Goal: Information Seeking & Learning: Find specific fact

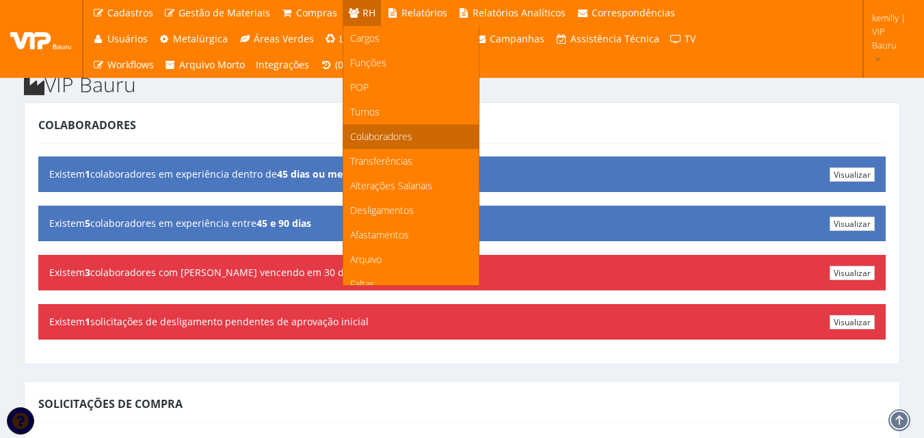
click at [352, 139] on span "Colaboradores" at bounding box center [381, 136] width 62 height 13
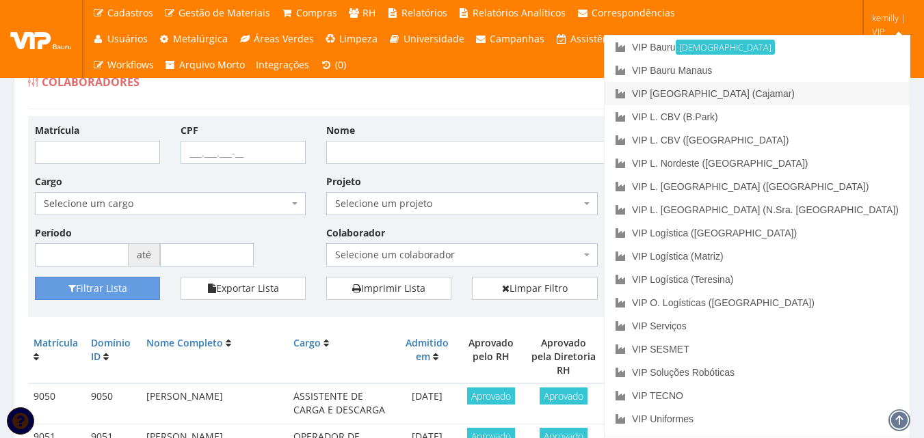
click at [793, 92] on link "VIP [GEOGRAPHIC_DATA] (Cajamar)" at bounding box center [756, 93] width 305 height 23
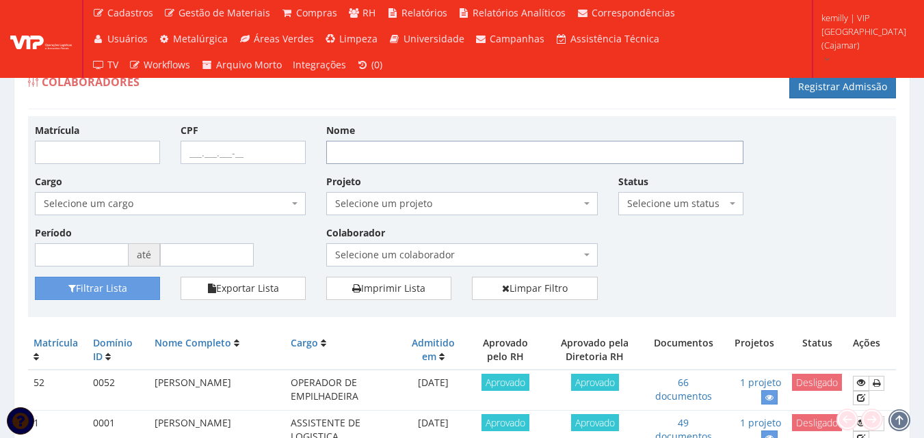
click at [365, 152] on input "Nome" at bounding box center [534, 152] width 417 height 23
type input "[PERSON_NAME]"
click at [35, 277] on button "Filtrar Lista" at bounding box center [97, 288] width 125 height 23
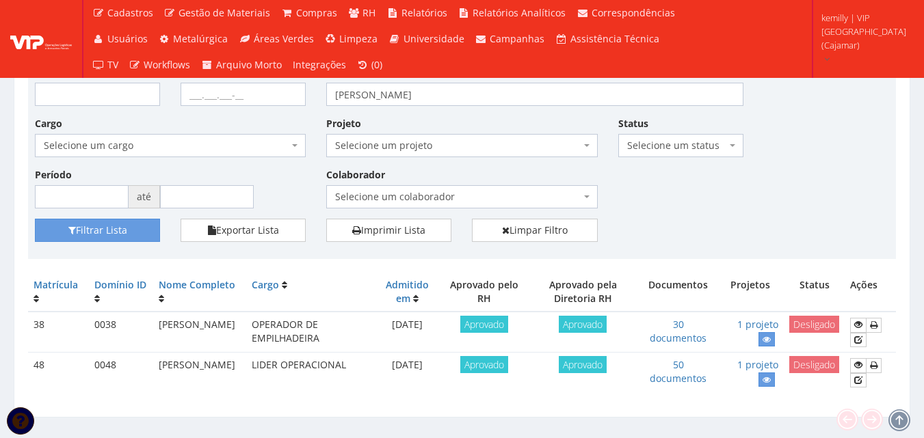
scroll to position [84, 0]
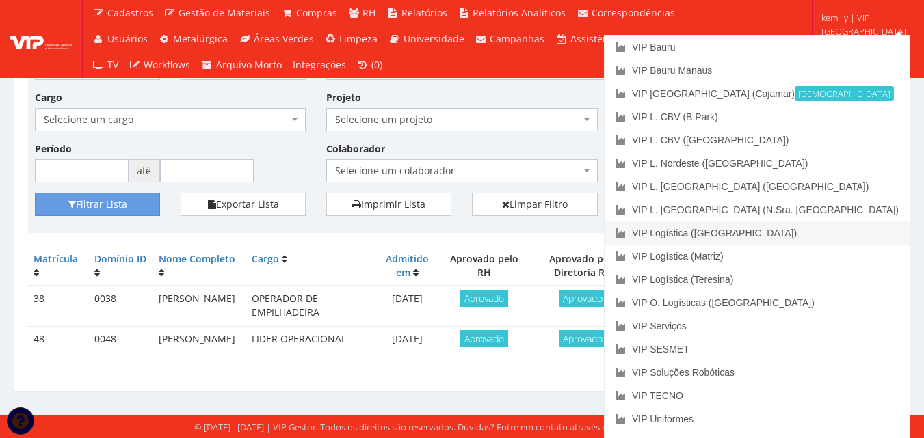
click at [826, 225] on link "VIP Logística ([GEOGRAPHIC_DATA])" at bounding box center [756, 233] width 305 height 23
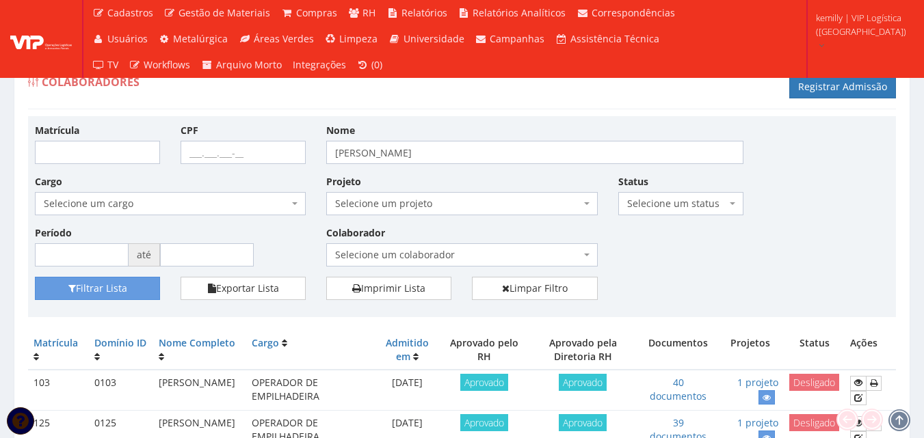
scroll to position [124, 0]
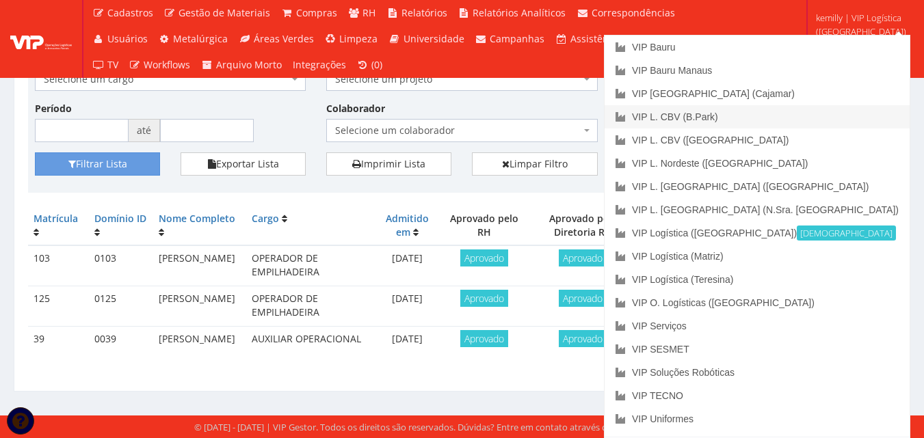
click at [778, 117] on link "VIP L. CBV (B.Park)" at bounding box center [756, 116] width 305 height 23
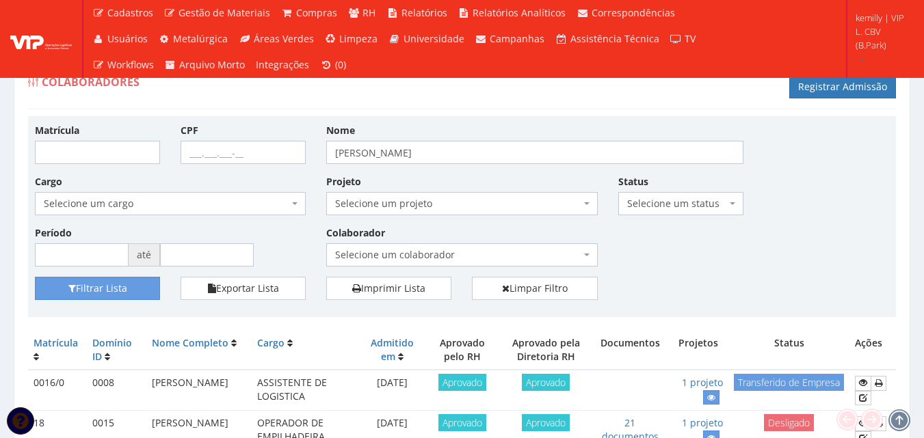
scroll to position [124, 0]
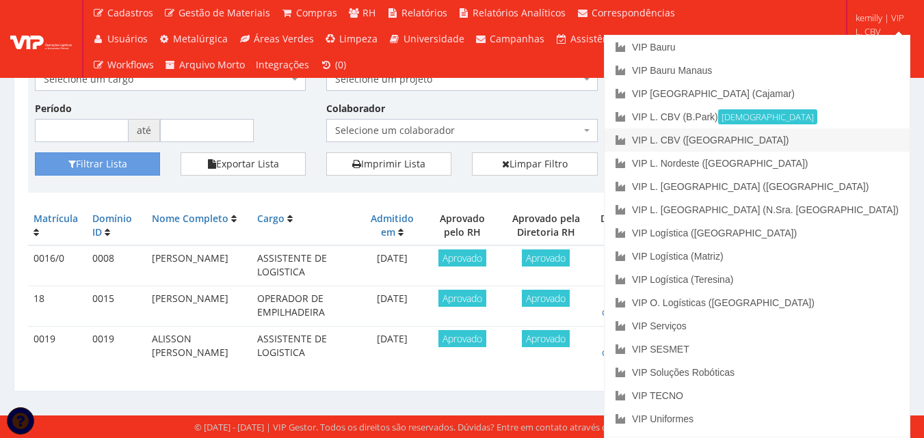
click at [839, 139] on link "VIP L. CBV ([GEOGRAPHIC_DATA])" at bounding box center [756, 140] width 305 height 23
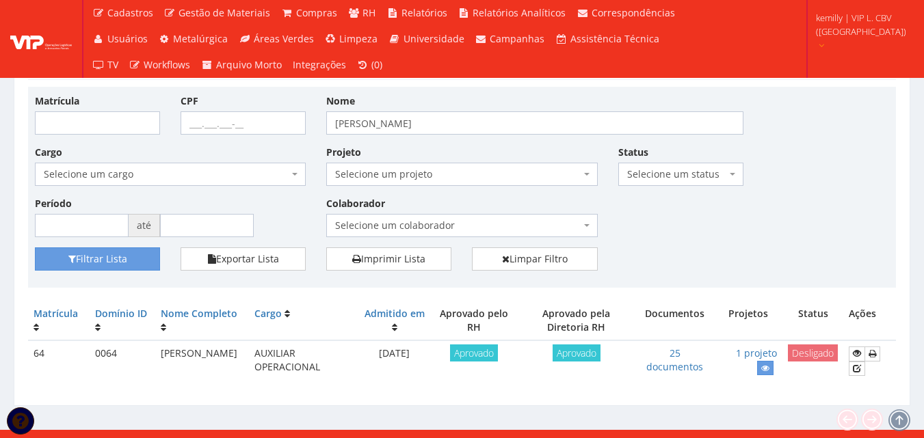
scroll to position [44, 0]
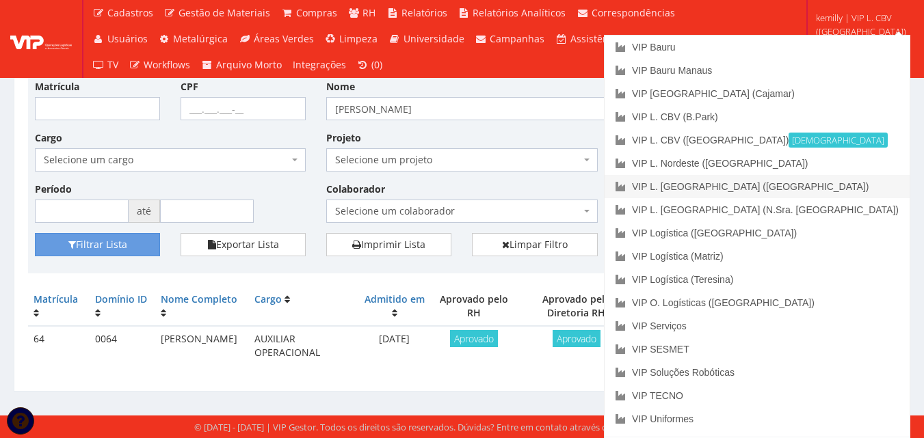
click at [846, 189] on link "VIP L. [GEOGRAPHIC_DATA] ([GEOGRAPHIC_DATA])" at bounding box center [756, 186] width 305 height 23
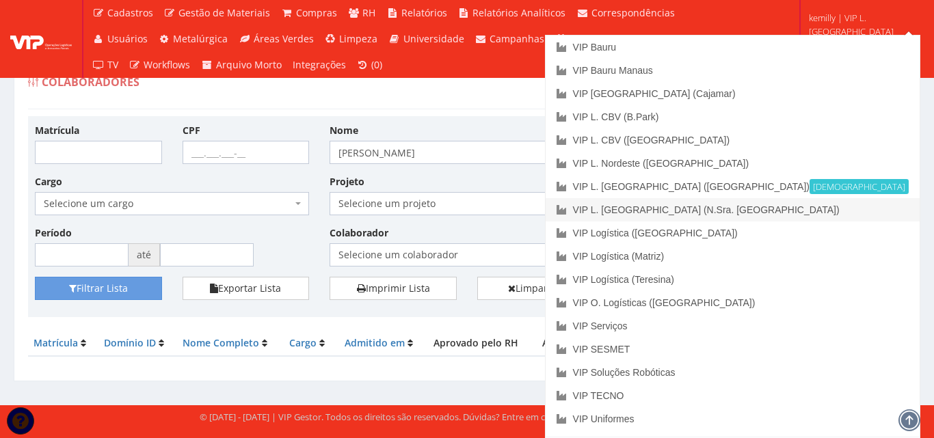
click at [849, 209] on link "VIP L. [GEOGRAPHIC_DATA] (N.Sra. [GEOGRAPHIC_DATA])" at bounding box center [733, 209] width 374 height 23
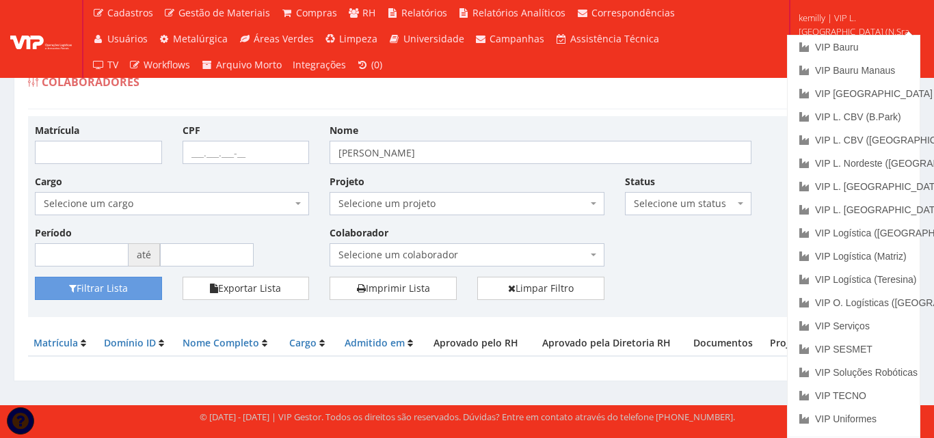
click at [859, 30] on span "kemilly | VIP L. Sergipe (N.Sra. Socorro)" at bounding box center [857, 31] width 118 height 41
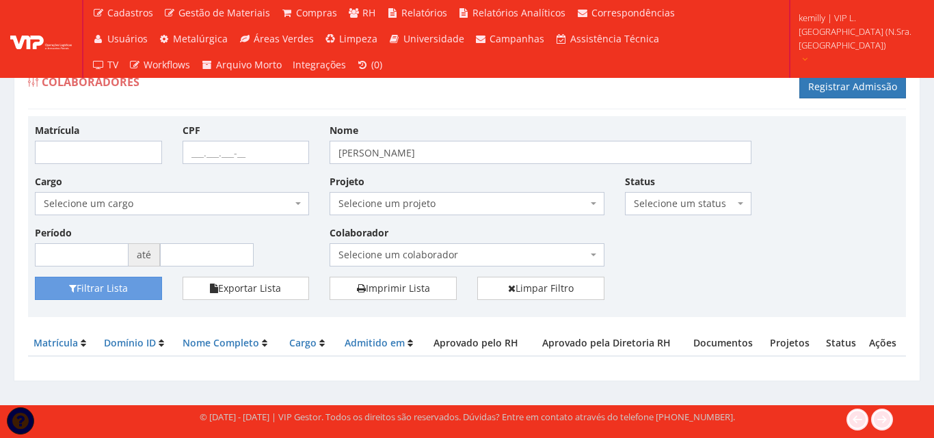
click at [859, 30] on span "kemilly | VIP L. Sergipe (N.Sra. Socorro)" at bounding box center [857, 31] width 118 height 41
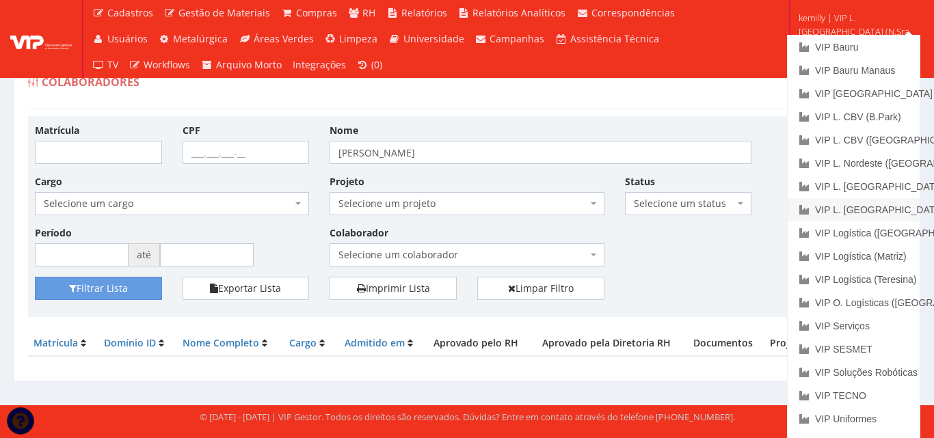
click at [872, 215] on link "VIP L. Sergipe (N.Sra. Socorro) Ativa" at bounding box center [854, 209] width 132 height 23
click at [841, 16] on link "kemilly | VIP L. Sergipe (N.Sra. Socorro)" at bounding box center [856, 37] width 127 height 75
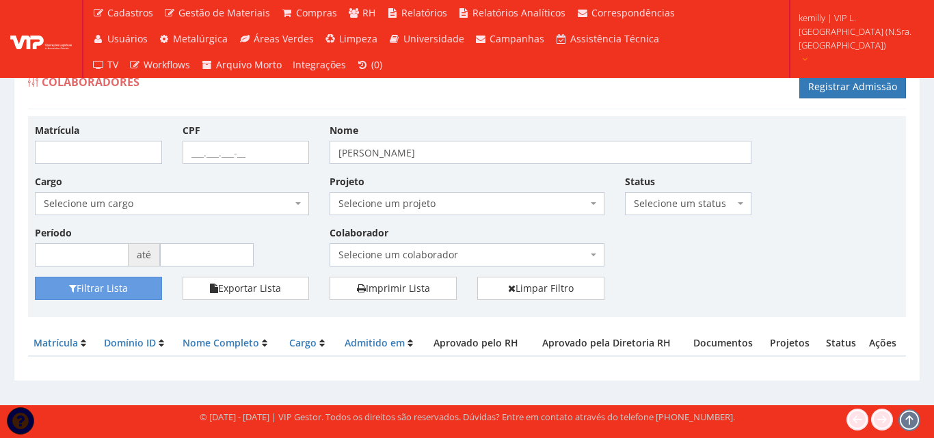
click at [855, 36] on span "kemilly | VIP L. Sergipe (N.Sra. Socorro)" at bounding box center [857, 31] width 118 height 41
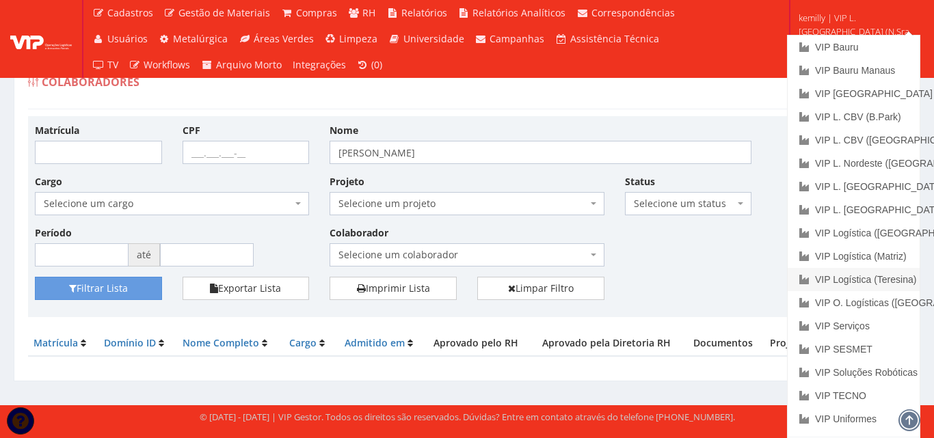
click at [878, 278] on link "VIP Logística (Teresina)" at bounding box center [854, 279] width 132 height 23
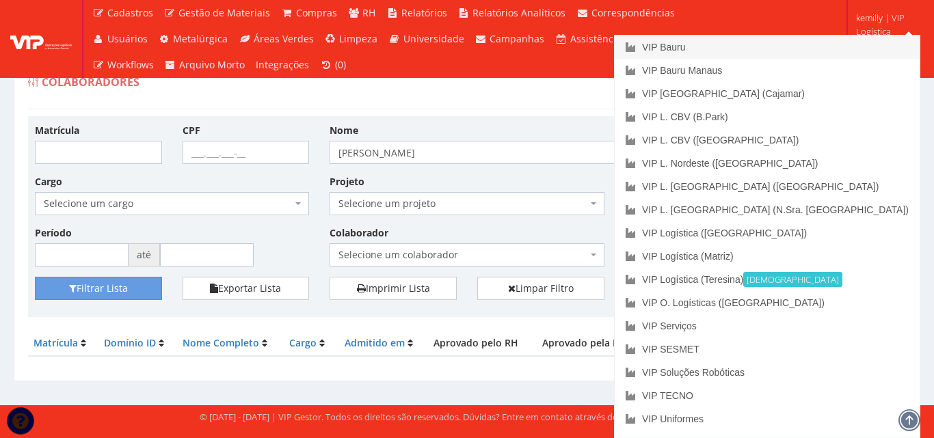
click at [881, 42] on link "VIP Bauru" at bounding box center [767, 47] width 305 height 23
click at [824, 304] on link "VIP O. Logísticas ([GEOGRAPHIC_DATA])" at bounding box center [767, 302] width 305 height 23
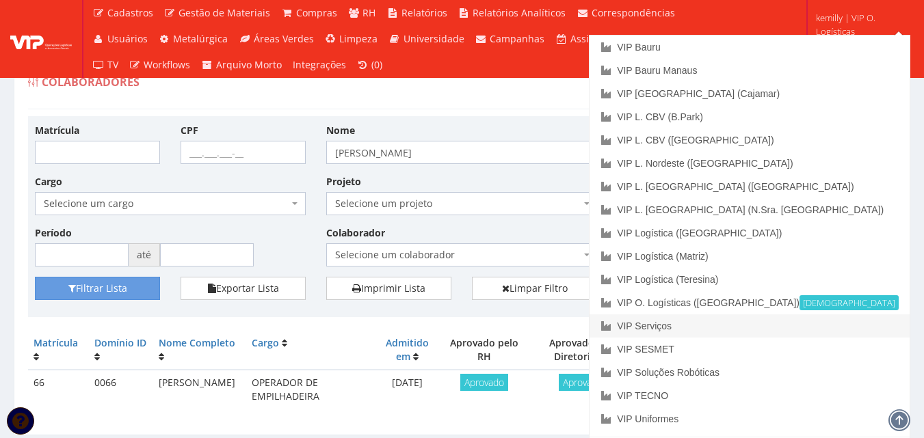
click at [781, 325] on link "VIP Serviços" at bounding box center [749, 325] width 320 height 23
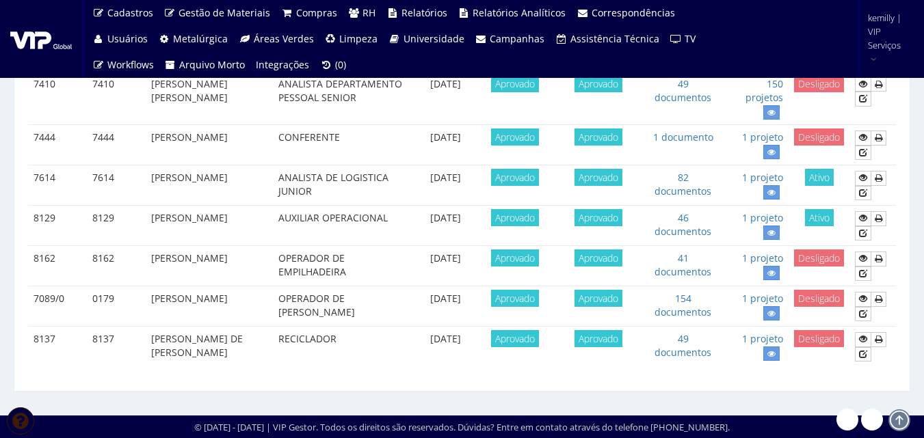
scroll to position [634, 0]
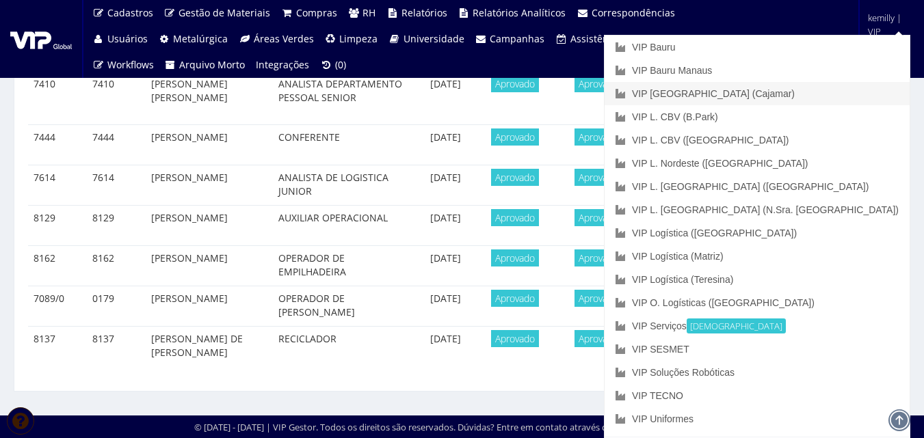
click at [792, 97] on link "VIP [GEOGRAPHIC_DATA] (Cajamar)" at bounding box center [756, 93] width 305 height 23
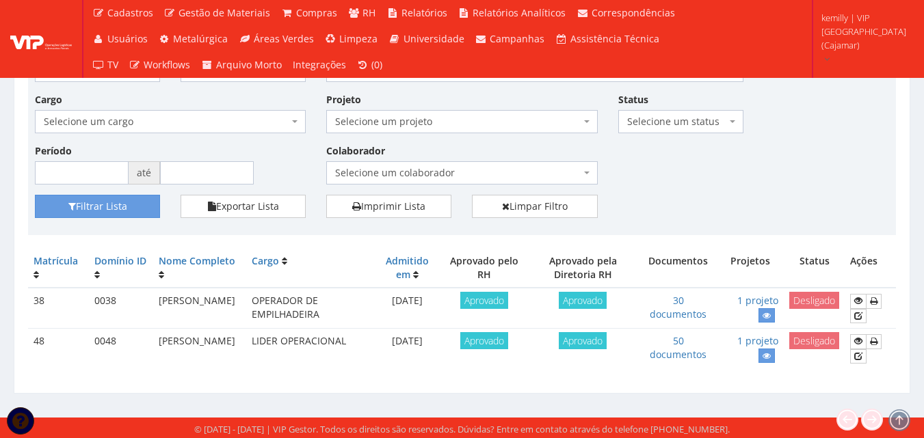
scroll to position [84, 0]
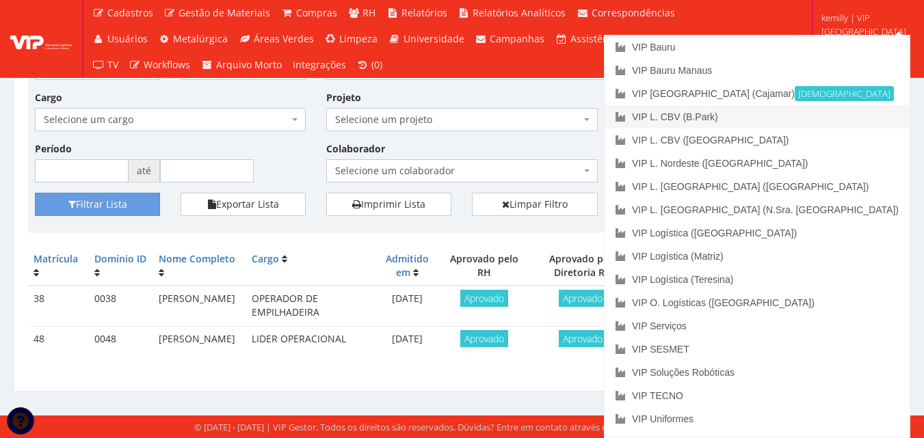
click at [824, 115] on link "VIP L. CBV (B.Park)" at bounding box center [756, 116] width 305 height 23
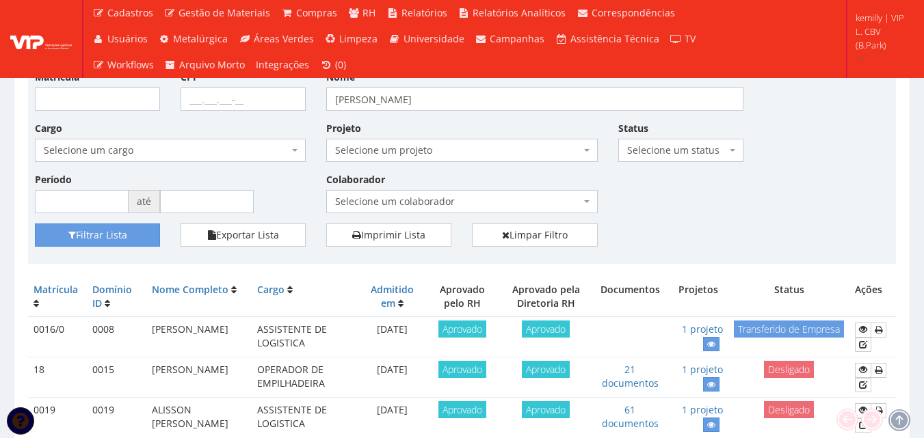
scroll to position [124, 0]
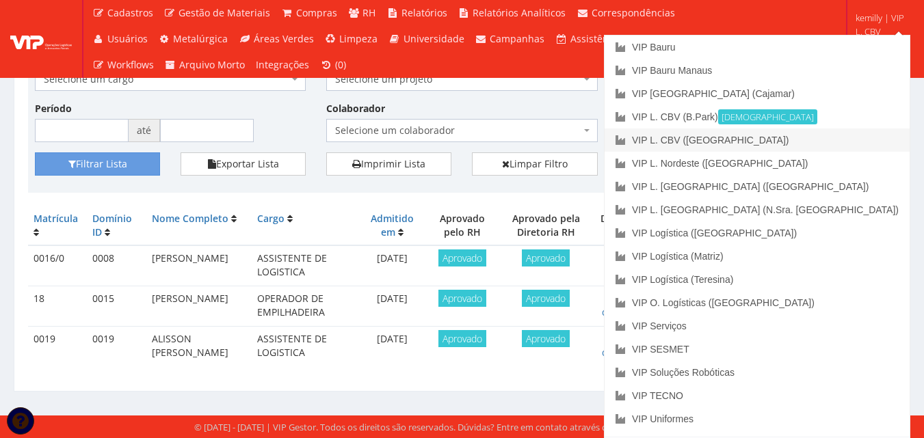
click at [829, 139] on link "VIP L. CBV ([GEOGRAPHIC_DATA])" at bounding box center [756, 140] width 305 height 23
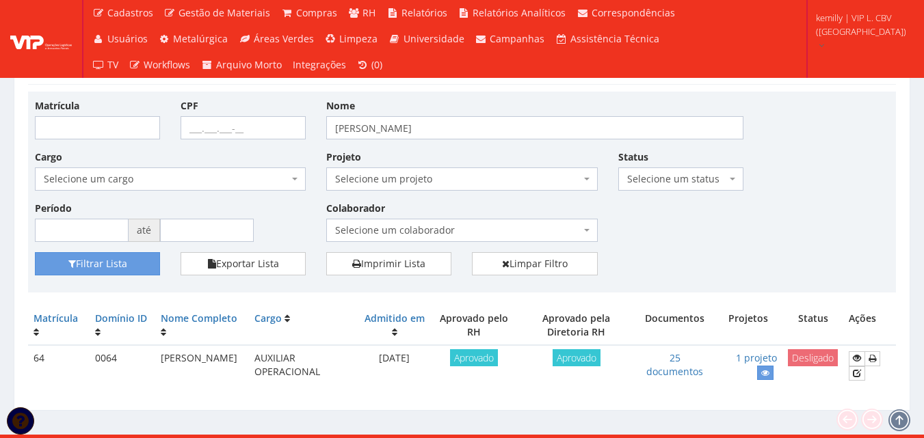
scroll to position [44, 0]
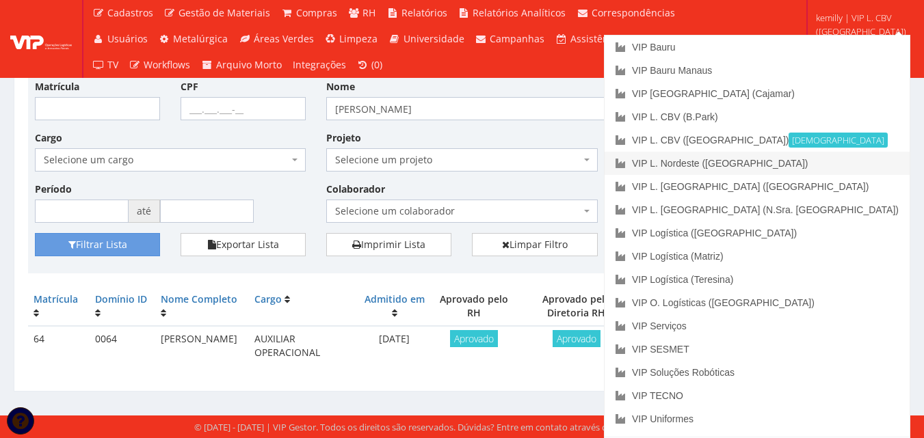
click at [841, 163] on link "VIP L. Nordeste ([GEOGRAPHIC_DATA])" at bounding box center [756, 163] width 305 height 23
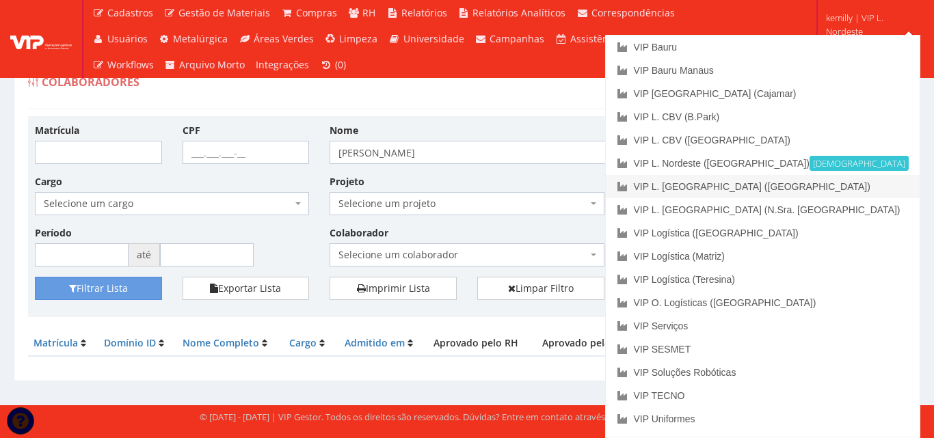
click at [855, 185] on link "VIP L. [GEOGRAPHIC_DATA] ([GEOGRAPHIC_DATA])" at bounding box center [763, 186] width 314 height 23
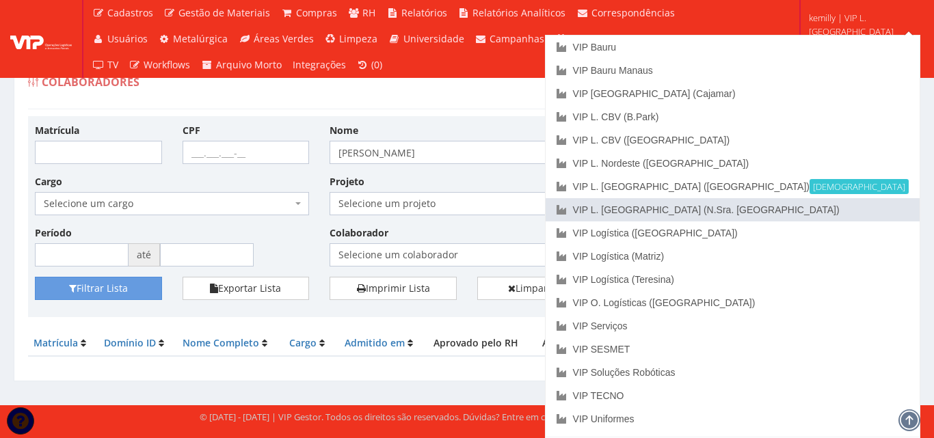
click at [864, 216] on link "VIP L. [GEOGRAPHIC_DATA] (N.Sra. [GEOGRAPHIC_DATA])" at bounding box center [733, 209] width 374 height 23
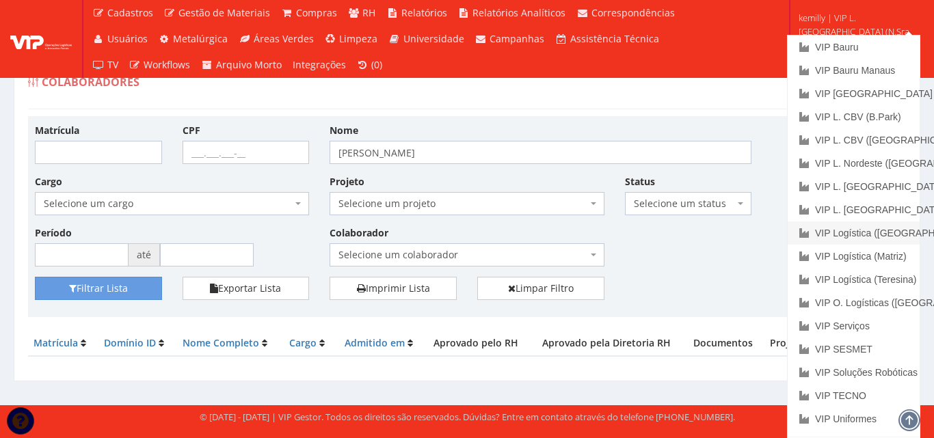
click at [863, 235] on link "VIP Logística ([GEOGRAPHIC_DATA])" at bounding box center [854, 233] width 132 height 23
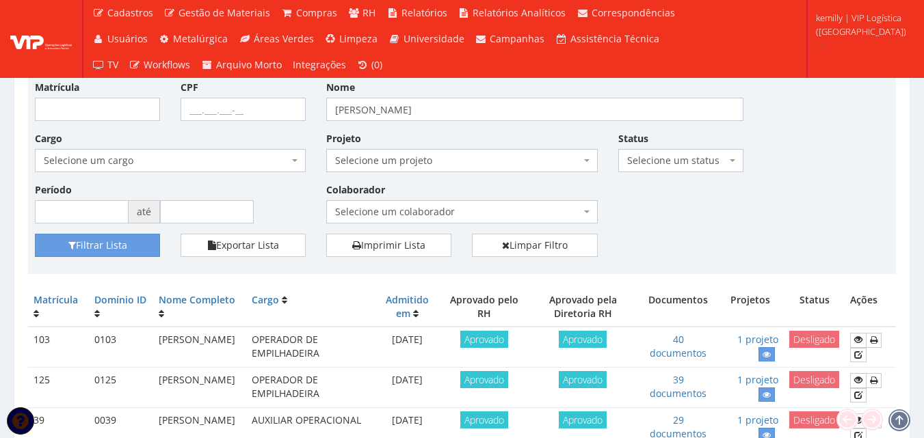
scroll to position [124, 0]
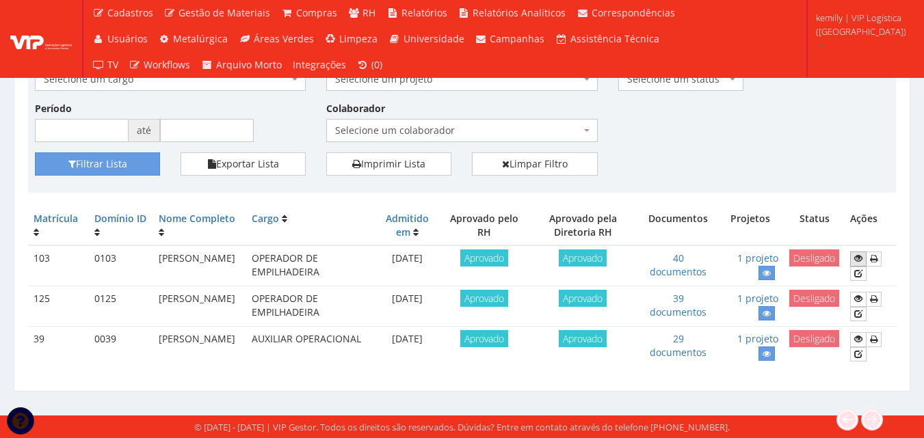
click at [861, 259] on icon at bounding box center [858, 259] width 8 height 10
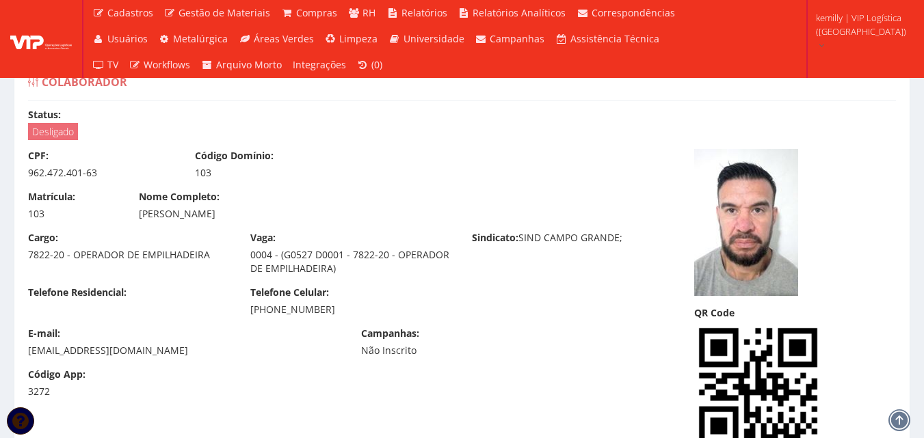
click at [565, 320] on div "Telefone Residencial: Telefone Celular: (67) 99253-6865" at bounding box center [351, 306] width 666 height 41
drag, startPoint x: 542, startPoint y: 187, endPoint x: 582, endPoint y: 317, distance: 135.2
click at [582, 317] on div "CPF: 962.472.401-63 Código Domínio: 103 Matrícula: 103 Nome Completo: ROBERTO M…" at bounding box center [351, 279] width 666 height 260
click at [566, 329] on div "E-mail: carolinecarol1052@gmail.com Campanhas: Não Inscrito" at bounding box center [351, 347] width 666 height 41
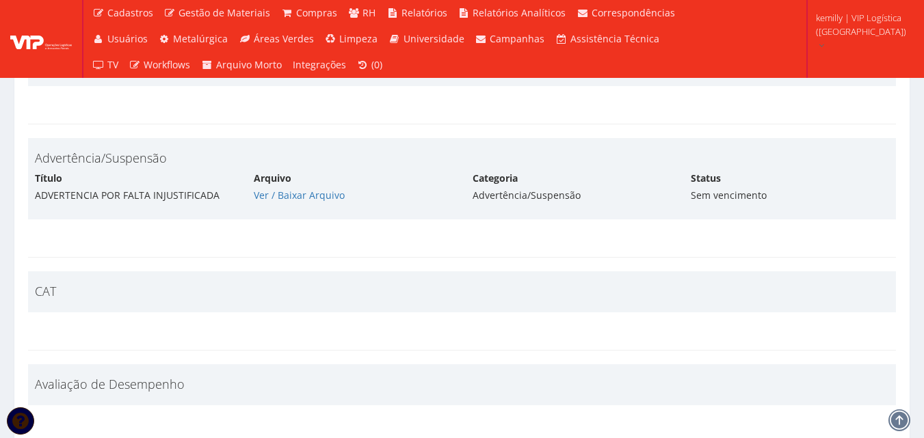
scroll to position [5469, 0]
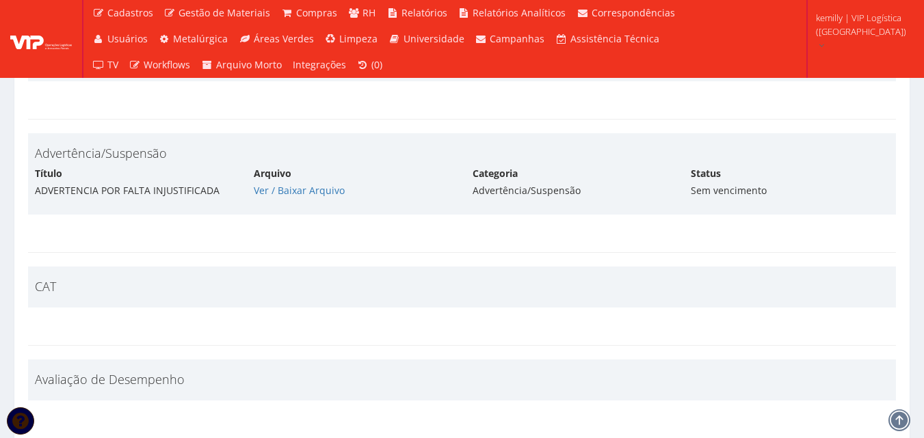
click at [307, 183] on div "Arquivo Ver / Baixar Arquivo" at bounding box center [352, 182] width 219 height 31
click at [310, 187] on link "Ver / Baixar Arquivo" at bounding box center [299, 190] width 91 height 13
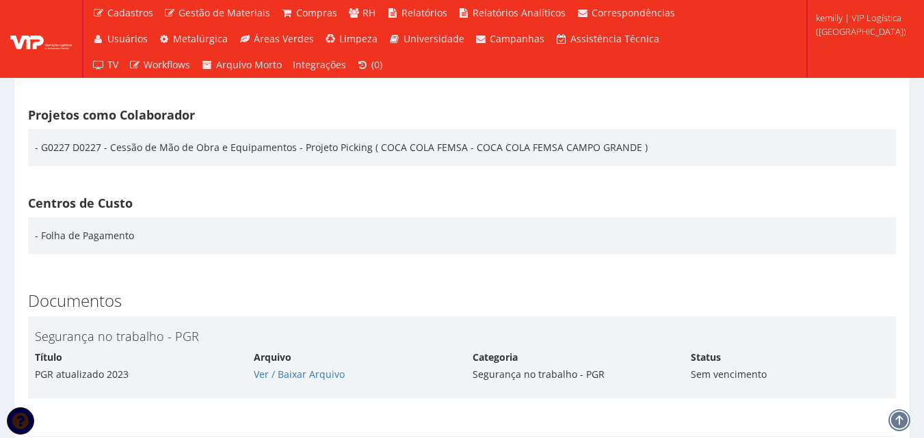
scroll to position [1709, 0]
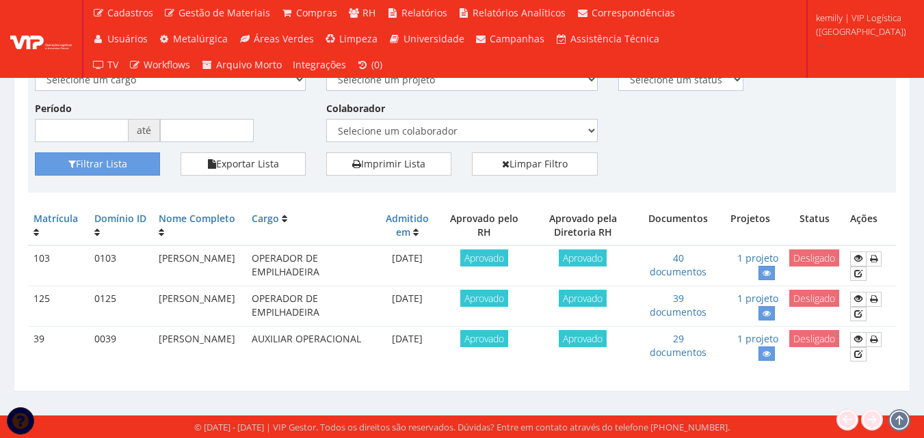
scroll to position [124, 0]
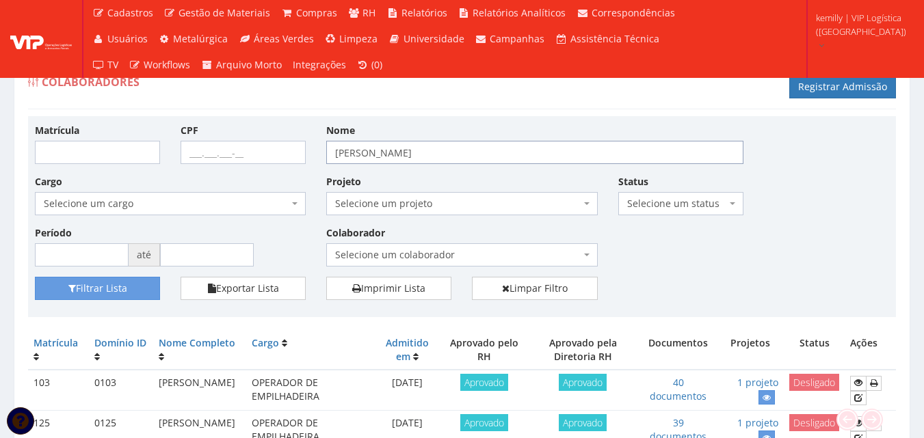
drag, startPoint x: 406, startPoint y: 158, endPoint x: 237, endPoint y: 144, distance: 169.5
click at [237, 144] on div "Matrícula CPF Nome [PERSON_NAME] Cargo Selecione um cargo G0867 D0029 - 4110-05…" at bounding box center [462, 200] width 874 height 154
type input "[PERSON_NAME]"
click at [116, 288] on button "Filtrar Lista" at bounding box center [97, 288] width 125 height 23
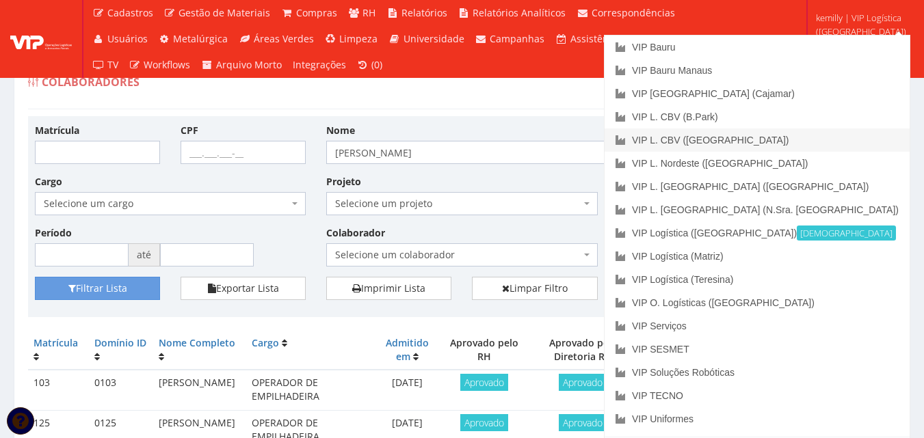
click at [814, 136] on link "VIP L. CBV ([GEOGRAPHIC_DATA])" at bounding box center [756, 140] width 305 height 23
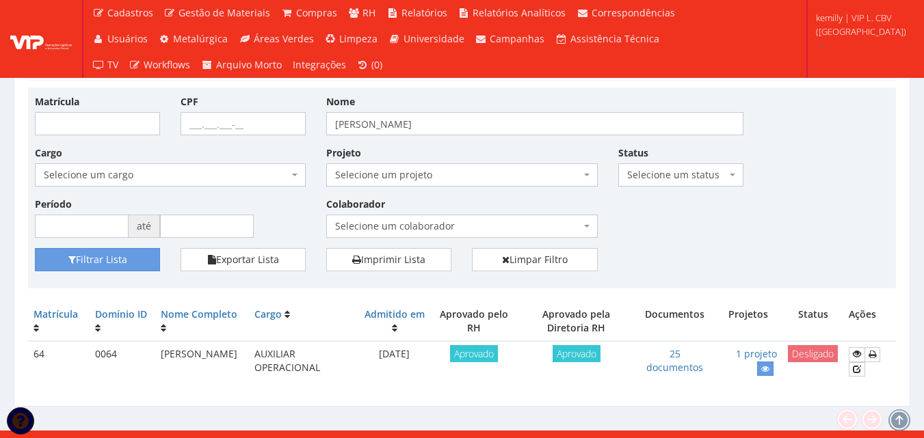
scroll to position [44, 0]
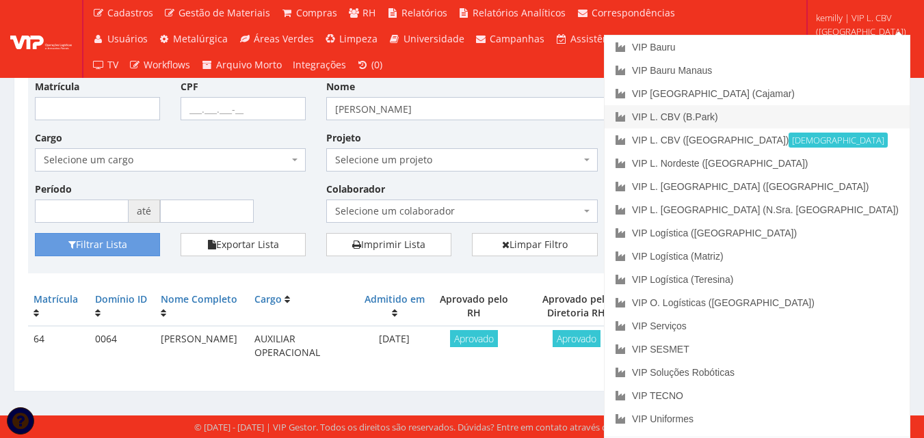
click at [824, 118] on link "VIP L. CBV (B.Park)" at bounding box center [756, 116] width 305 height 23
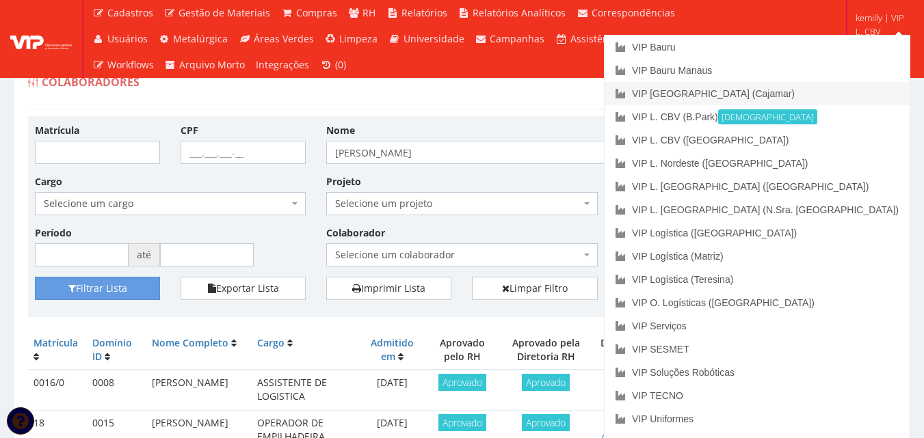
click at [796, 89] on link "VIP [GEOGRAPHIC_DATA] (Cajamar)" at bounding box center [756, 93] width 305 height 23
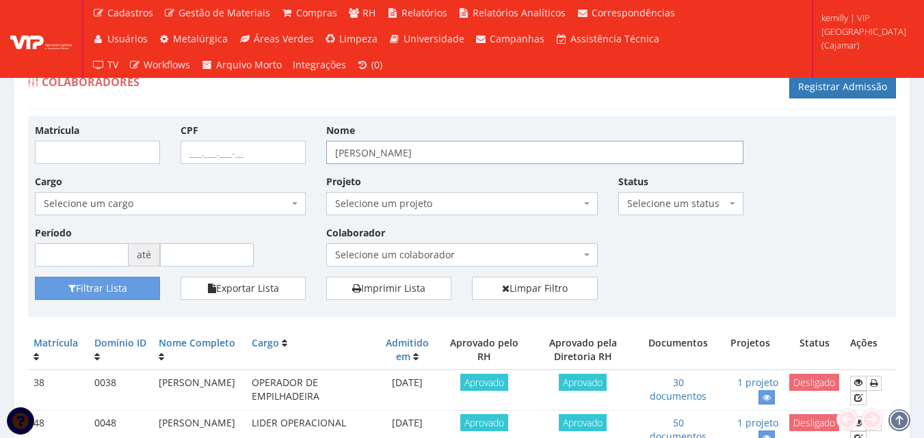
drag, startPoint x: 420, startPoint y: 144, endPoint x: 198, endPoint y: 152, distance: 223.0
click at [198, 152] on div "Matrícula CPF Nome roberto Cargo Selecione um cargo G1046 D0029 - 4110-05 - AGE…" at bounding box center [462, 200] width 874 height 154
type input "[PERSON_NAME]"
click at [117, 291] on button "Filtrar Lista" at bounding box center [97, 288] width 125 height 23
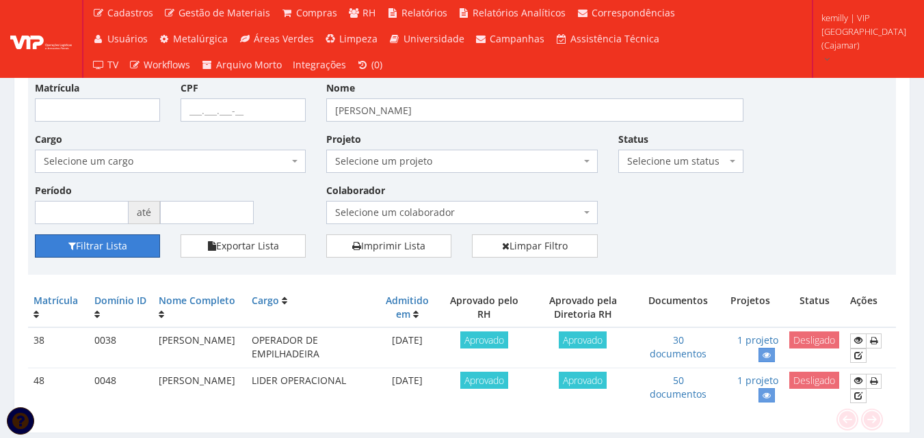
scroll to position [84, 0]
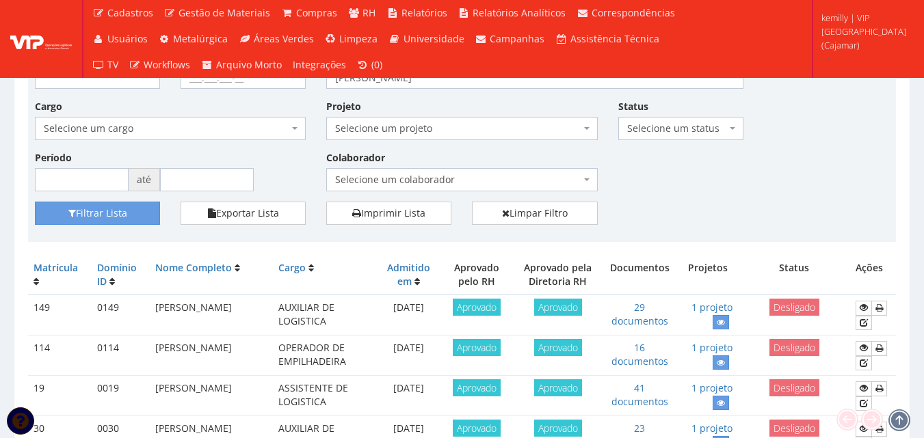
scroll to position [68, 0]
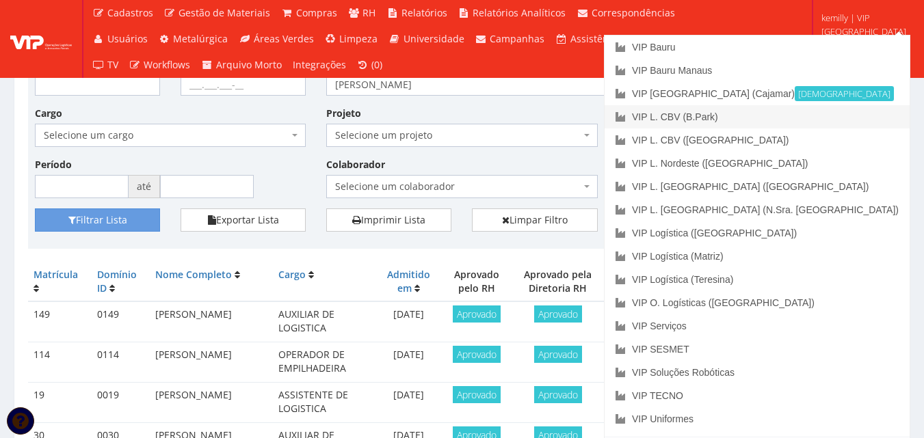
click at [832, 114] on link "VIP L. CBV (B.Park)" at bounding box center [756, 116] width 305 height 23
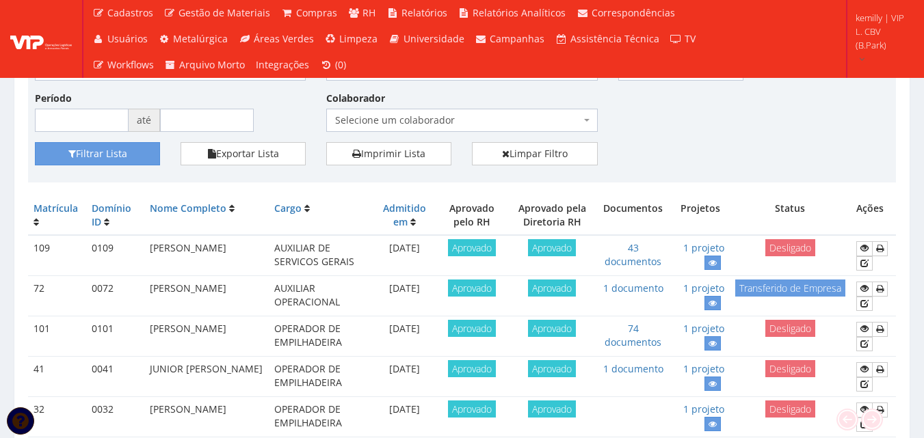
scroll to position [205, 0]
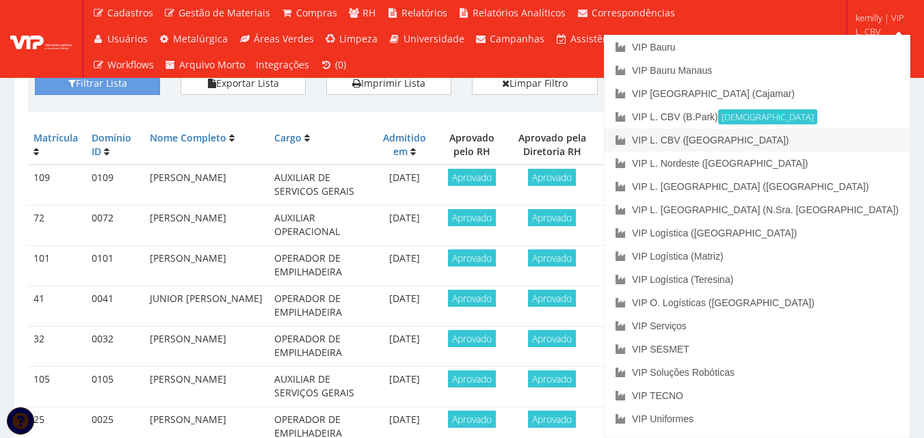
click at [837, 139] on link "VIP L. CBV ([GEOGRAPHIC_DATA])" at bounding box center [756, 140] width 305 height 23
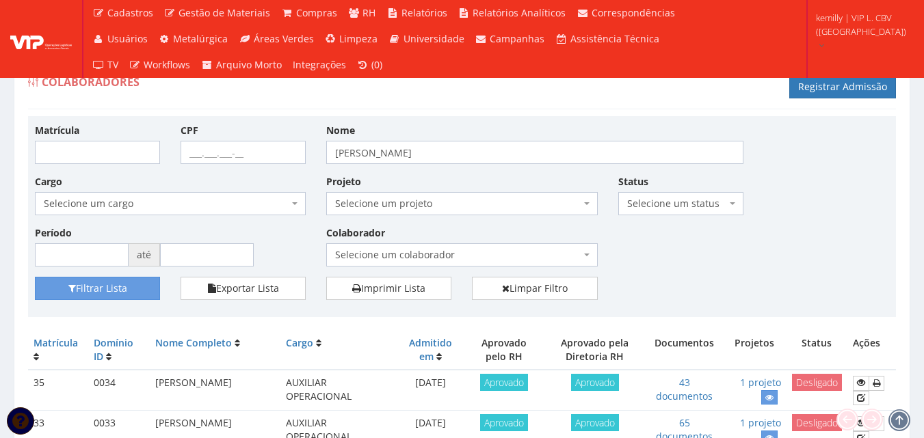
scroll to position [68, 0]
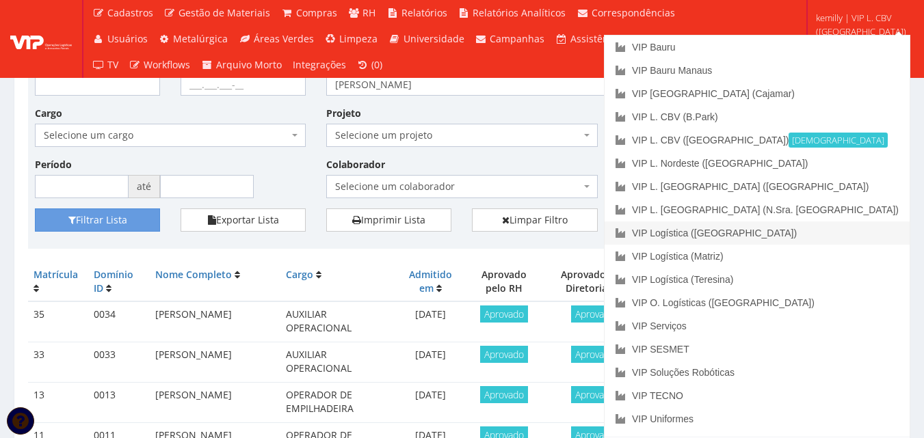
click at [842, 232] on link "VIP Logística ([GEOGRAPHIC_DATA])" at bounding box center [756, 233] width 305 height 23
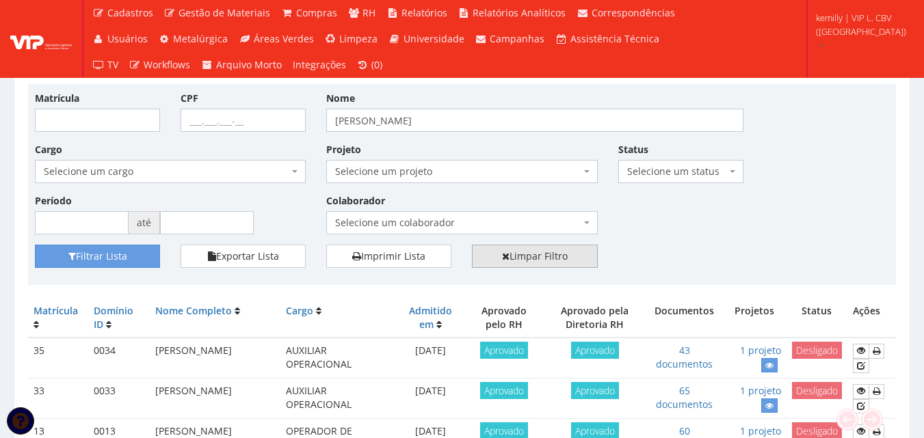
scroll to position [0, 0]
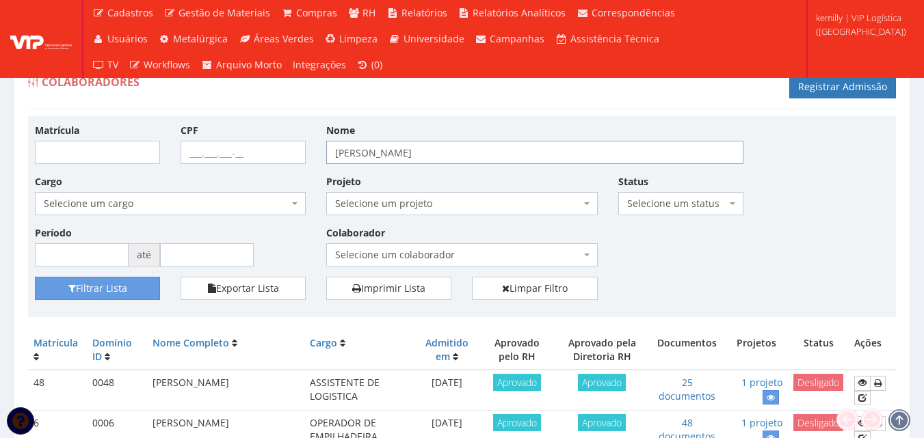
drag, startPoint x: 528, startPoint y: 156, endPoint x: 250, endPoint y: 167, distance: 278.5
click at [250, 167] on div "Matrícula CPF Nome MARIA APARECIDA DOS SANTOS Cargo Selecione um cargo G0867 D0…" at bounding box center [462, 200] width 874 height 154
type input "[PERSON_NAME]"
click at [35, 277] on button "Filtrar Lista" at bounding box center [97, 288] width 125 height 23
